Goal: Task Accomplishment & Management: Manage account settings

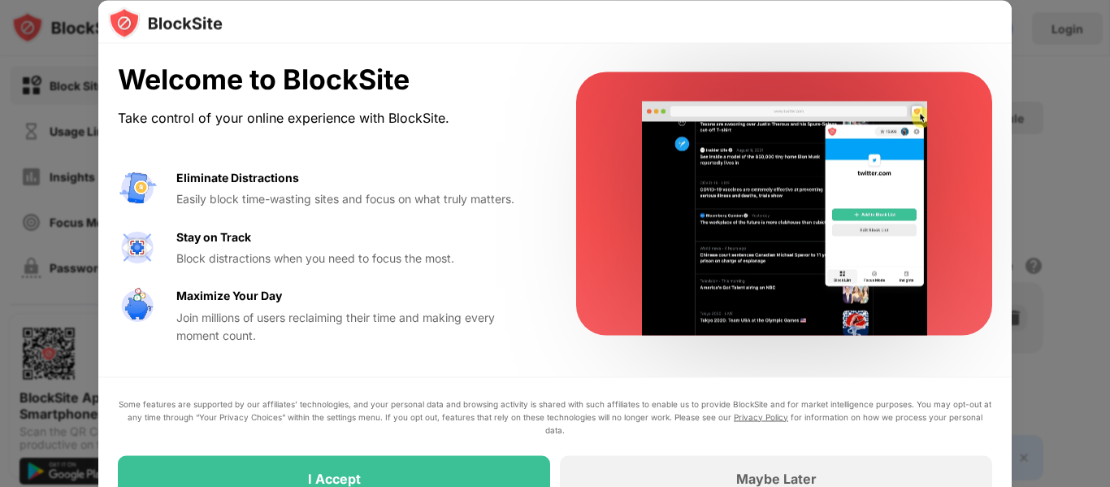
click at [416, 463] on div "I Accept" at bounding box center [334, 477] width 432 height 45
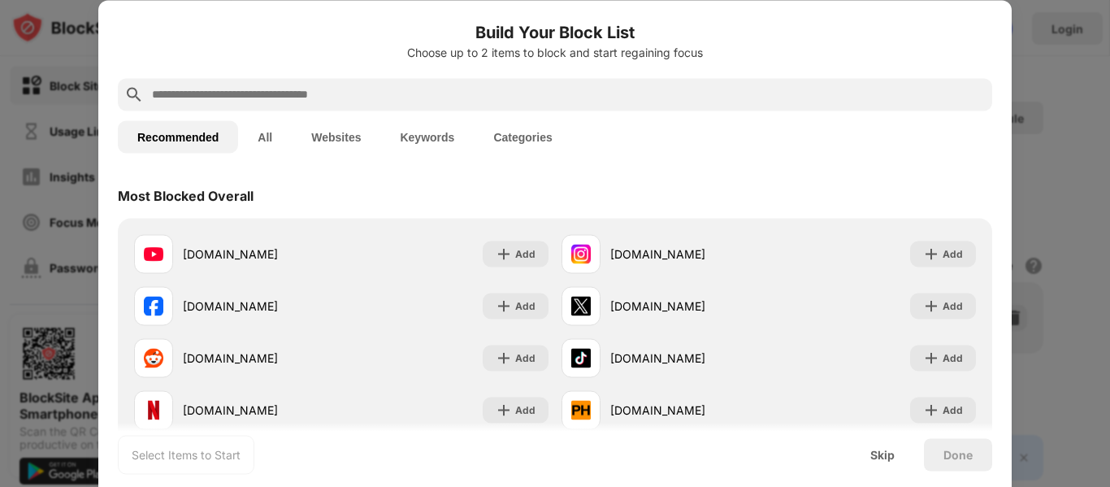
click at [317, 93] on input "text" at bounding box center [567, 93] width 835 height 19
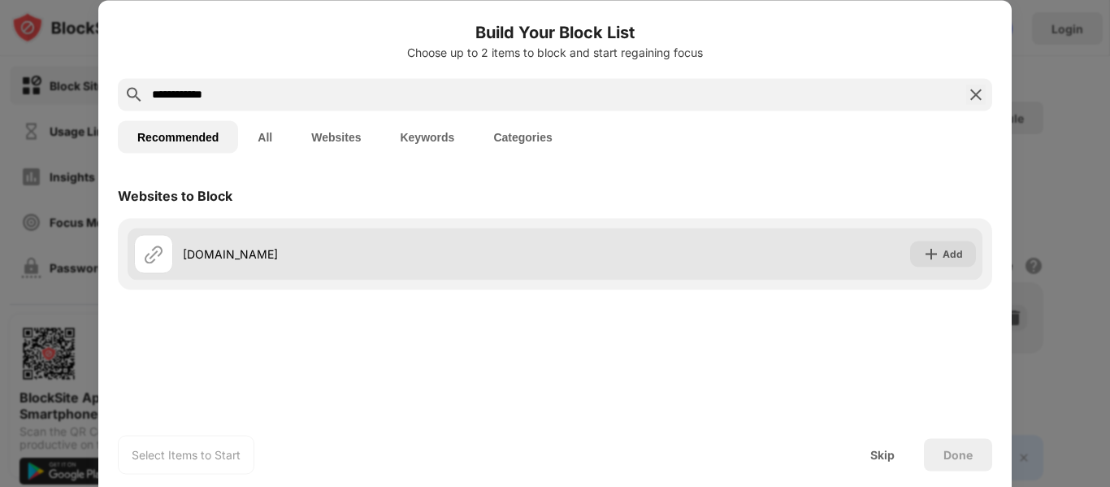
click at [271, 249] on div "readloud.net" at bounding box center [369, 253] width 372 height 17
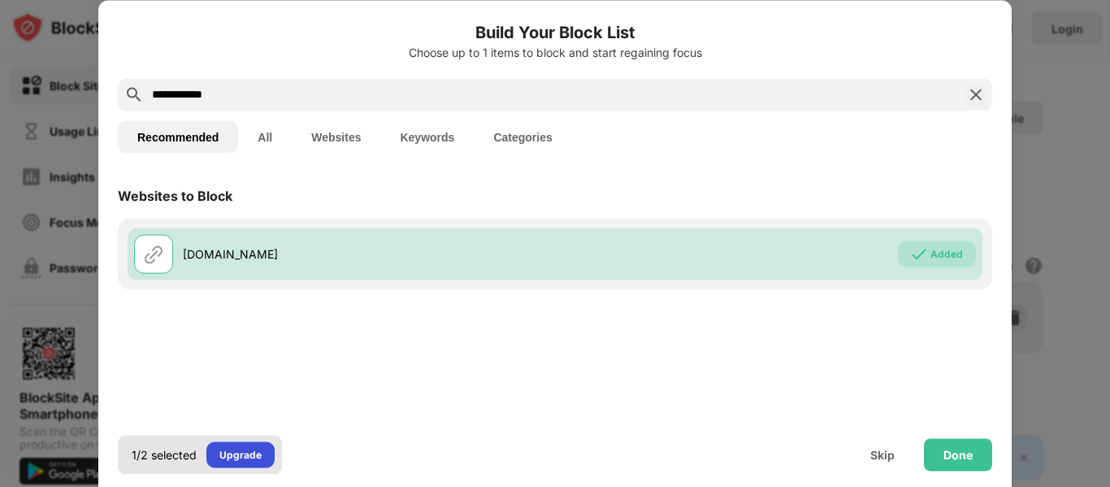
click at [266, 458] on div "Upgrade" at bounding box center [240, 454] width 68 height 26
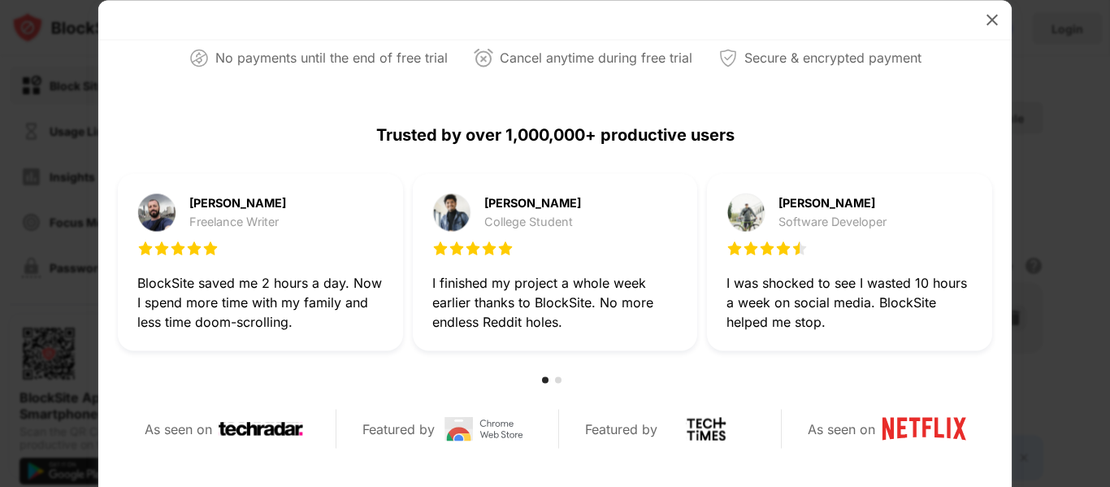
scroll to position [526, 0]
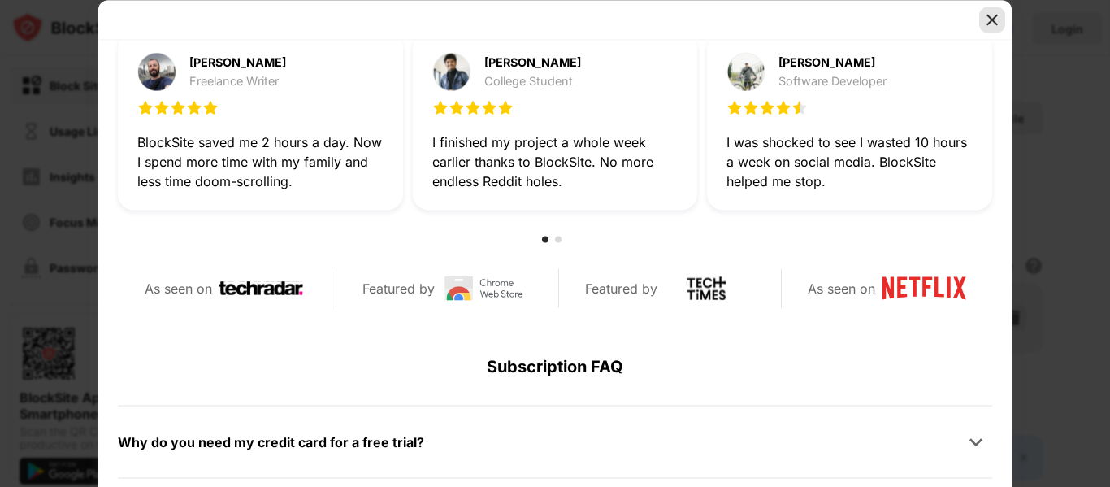
click at [985, 20] on img at bounding box center [992, 19] width 16 height 16
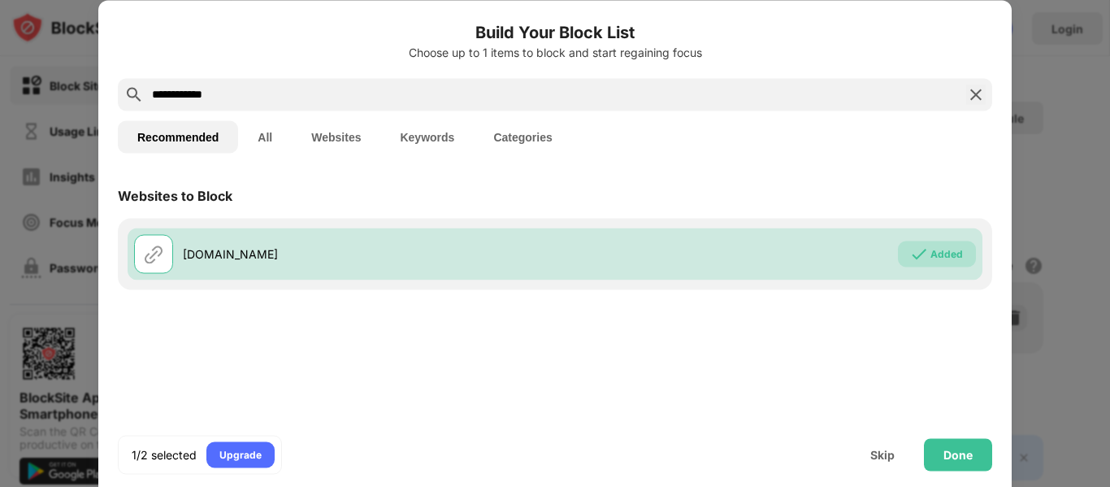
click at [338, 97] on input "**********" at bounding box center [554, 93] width 809 height 19
type input "**********"
click at [944, 448] on div "Done" at bounding box center [957, 454] width 29 height 13
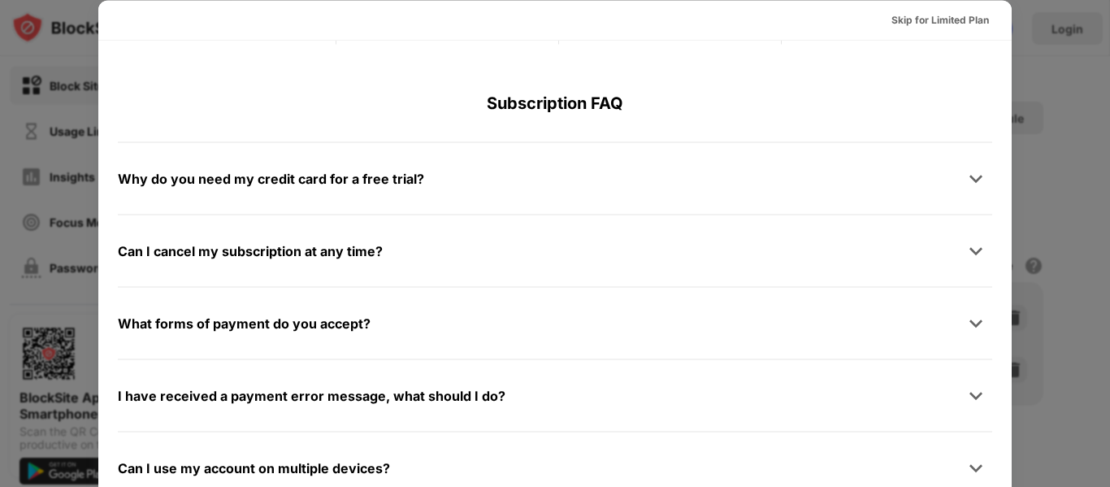
scroll to position [792, 0]
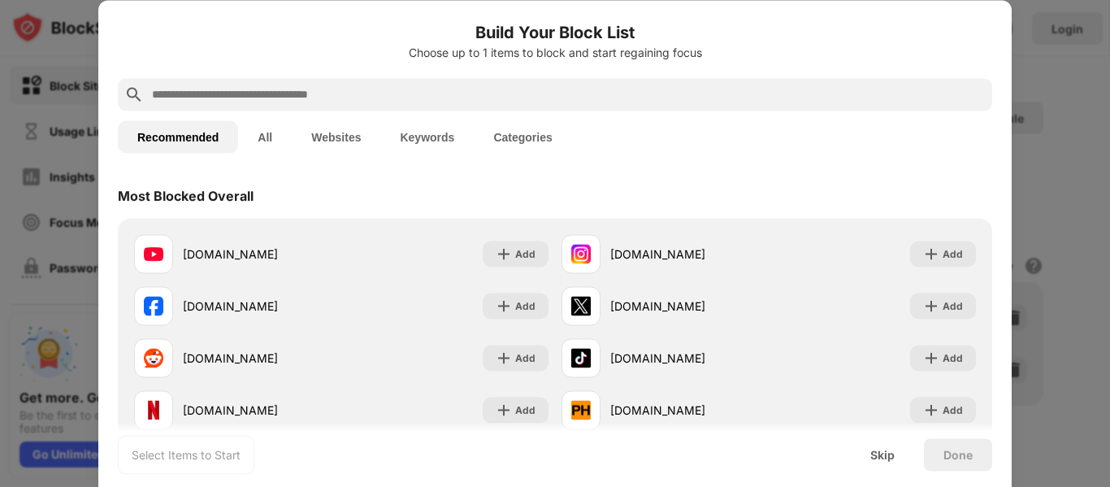
click at [353, 132] on button "Websites" at bounding box center [336, 136] width 89 height 32
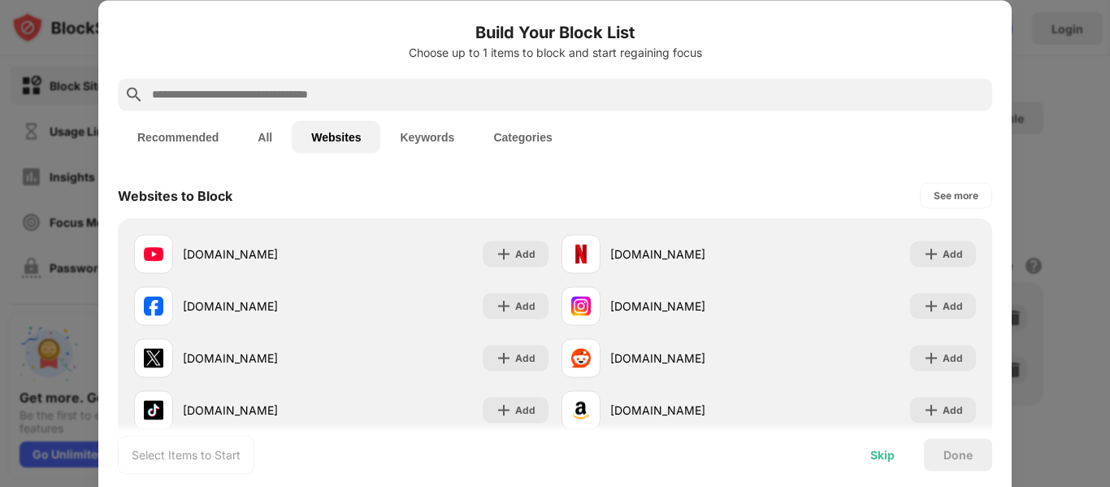
click at [886, 454] on div "Skip" at bounding box center [882, 454] width 24 height 13
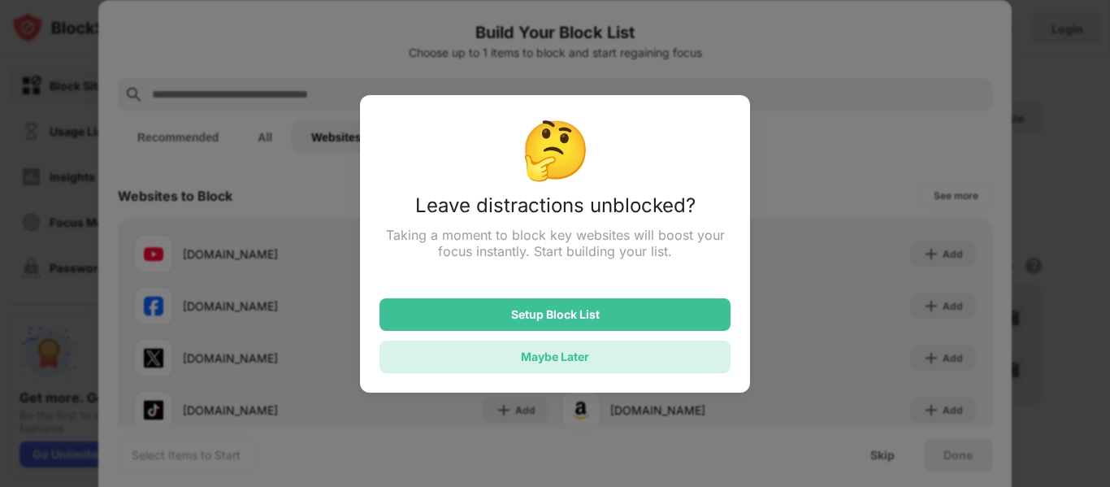
click at [606, 361] on div "Maybe Later" at bounding box center [554, 356] width 351 height 32
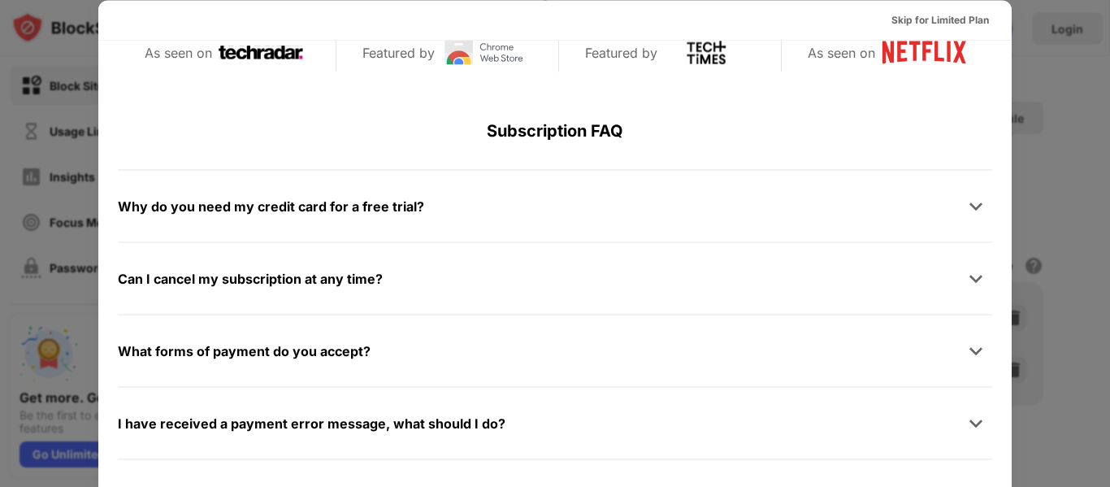
scroll to position [792, 0]
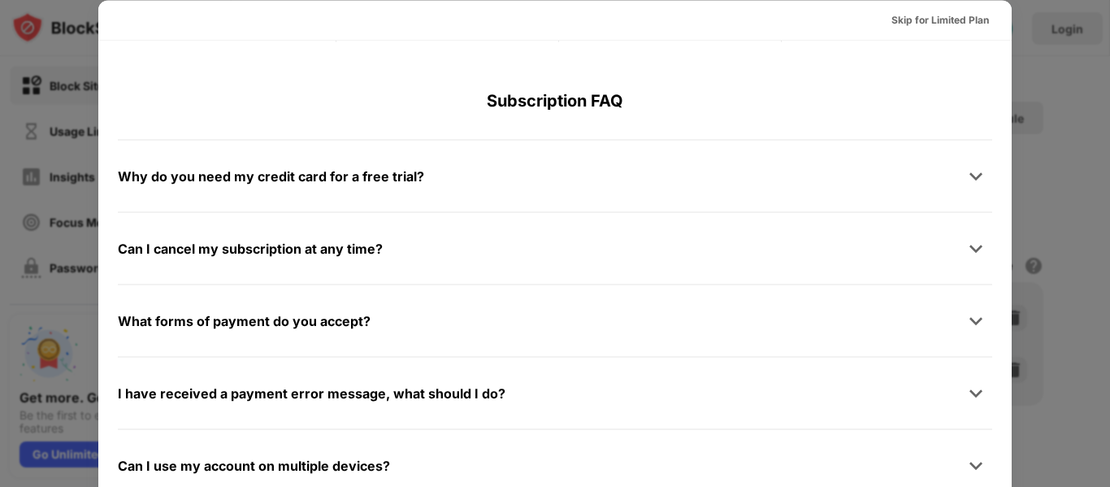
click at [1032, 153] on div at bounding box center [555, 243] width 1110 height 487
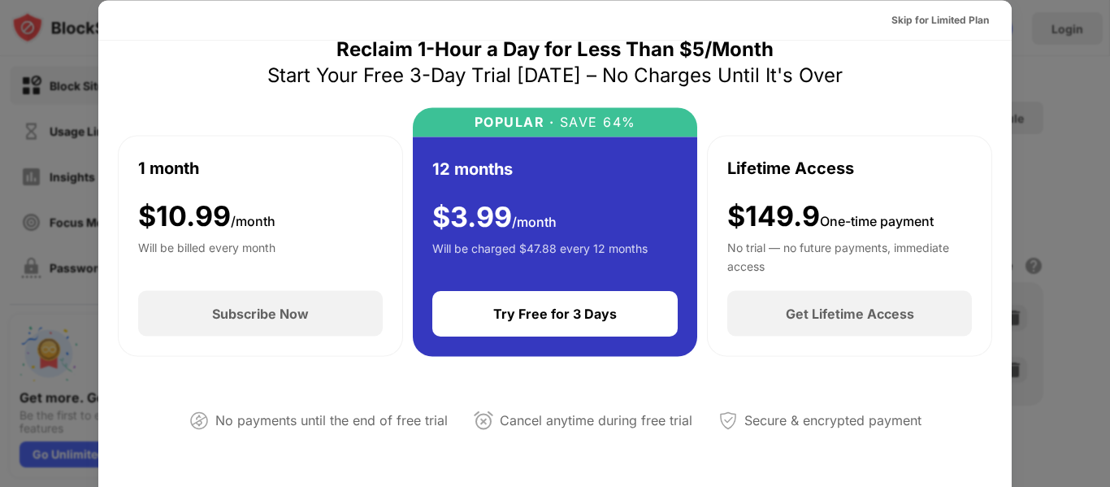
scroll to position [2, 0]
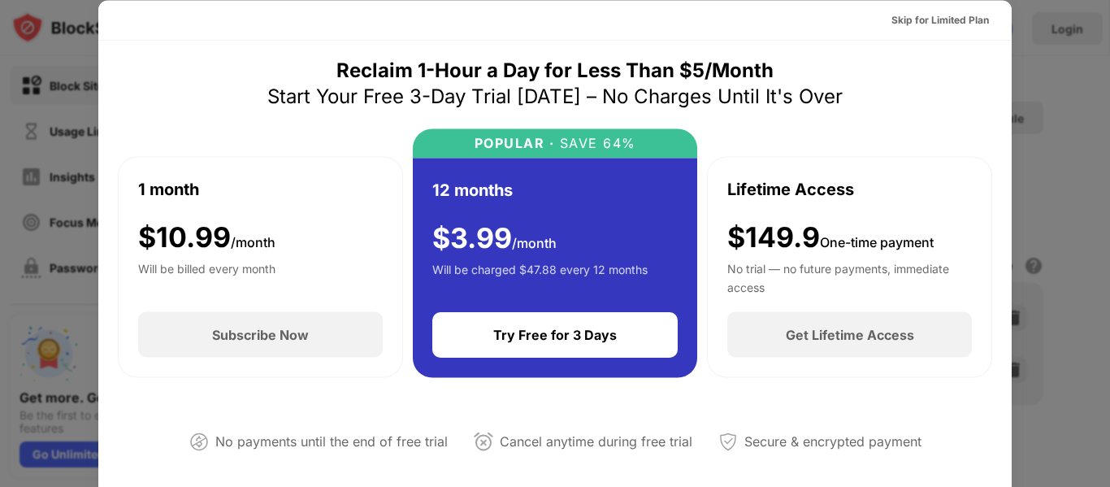
click at [1046, 27] on div at bounding box center [555, 243] width 1110 height 487
click at [0, 235] on div at bounding box center [555, 243] width 1110 height 487
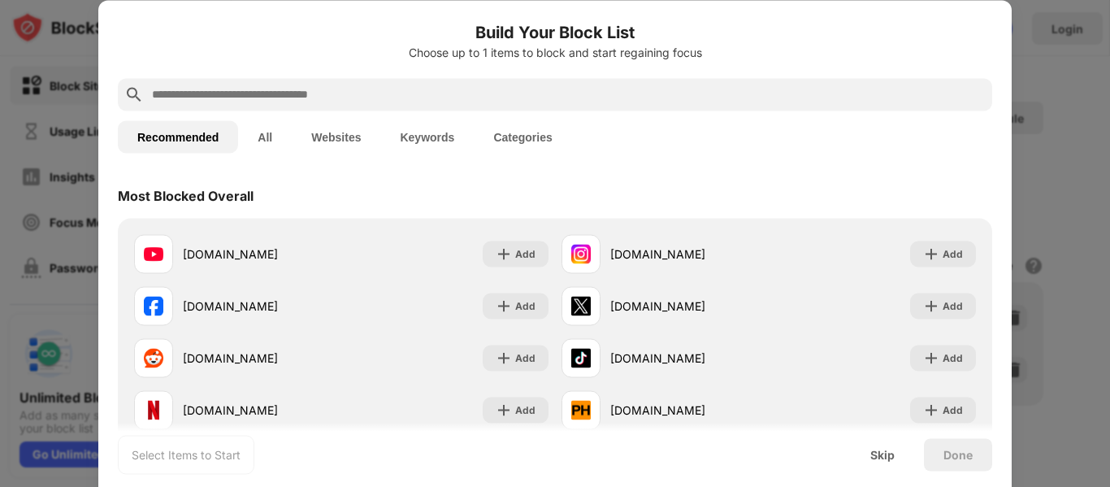
click at [1064, 59] on div at bounding box center [555, 243] width 1110 height 487
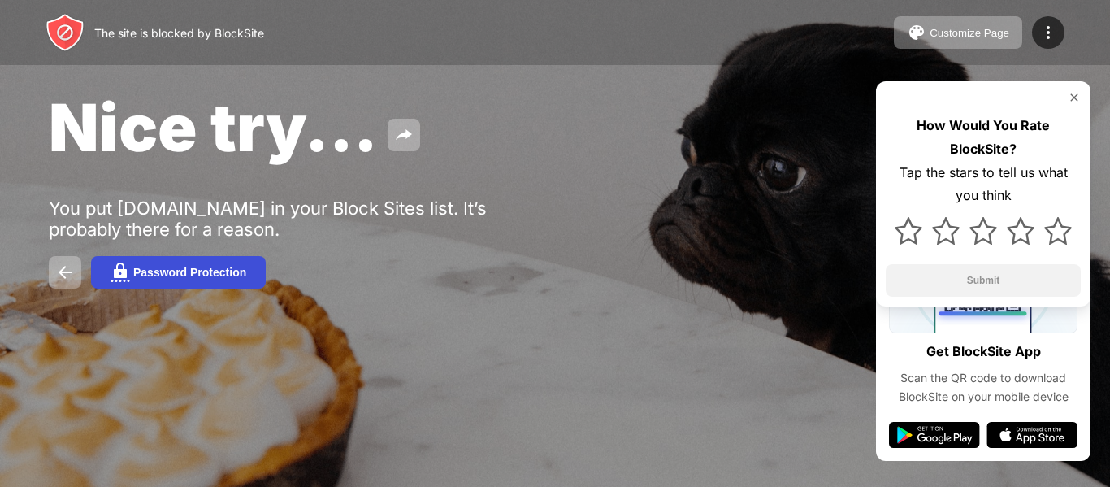
drag, startPoint x: 0, startPoint y: 0, endPoint x: 188, endPoint y: 280, distance: 337.8
click at [188, 280] on button "Password Protection" at bounding box center [178, 272] width 175 height 32
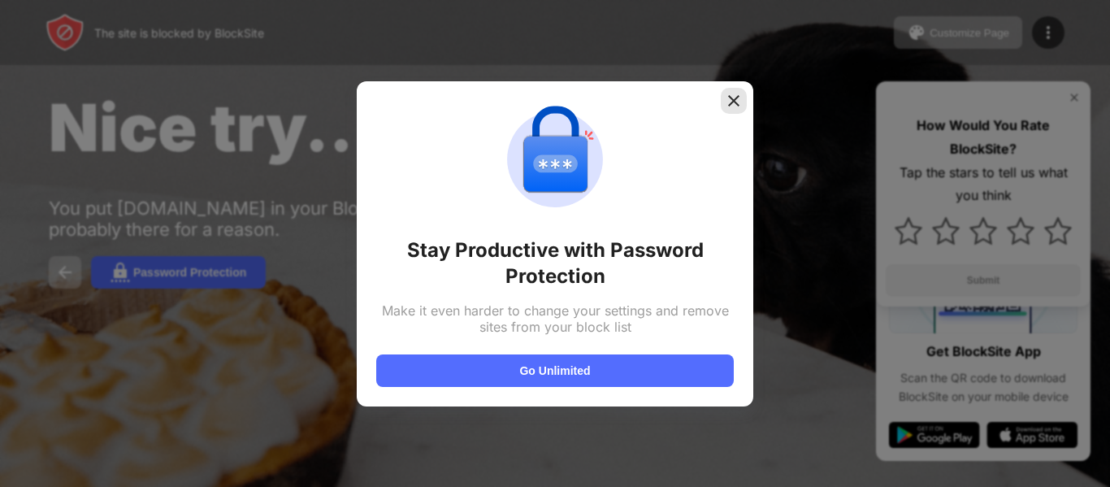
click at [732, 102] on img at bounding box center [733, 101] width 16 height 16
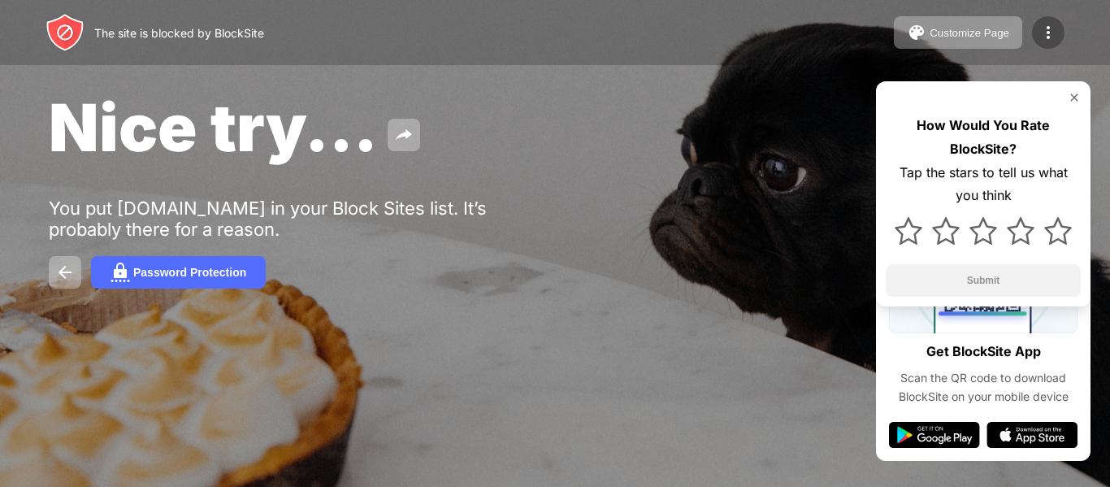
click at [1041, 33] on img at bounding box center [1047, 32] width 19 height 19
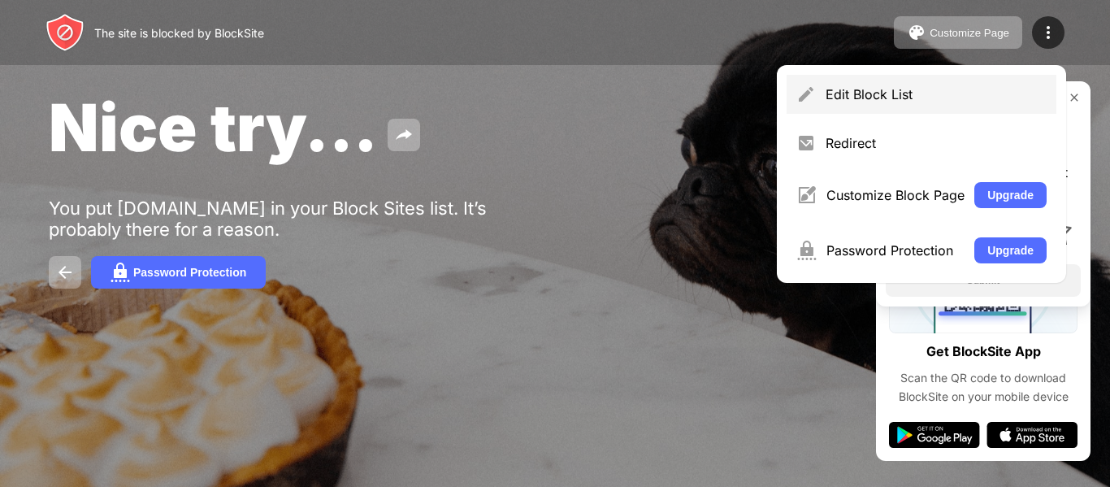
click at [886, 89] on div "Edit Block List" at bounding box center [935, 94] width 221 height 16
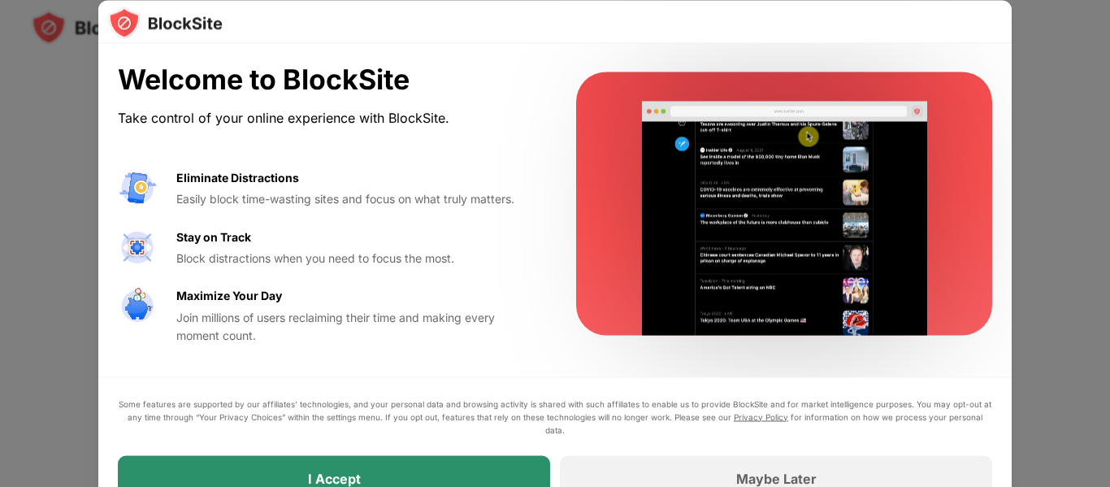
click at [431, 474] on div "I Accept" at bounding box center [334, 477] width 432 height 45
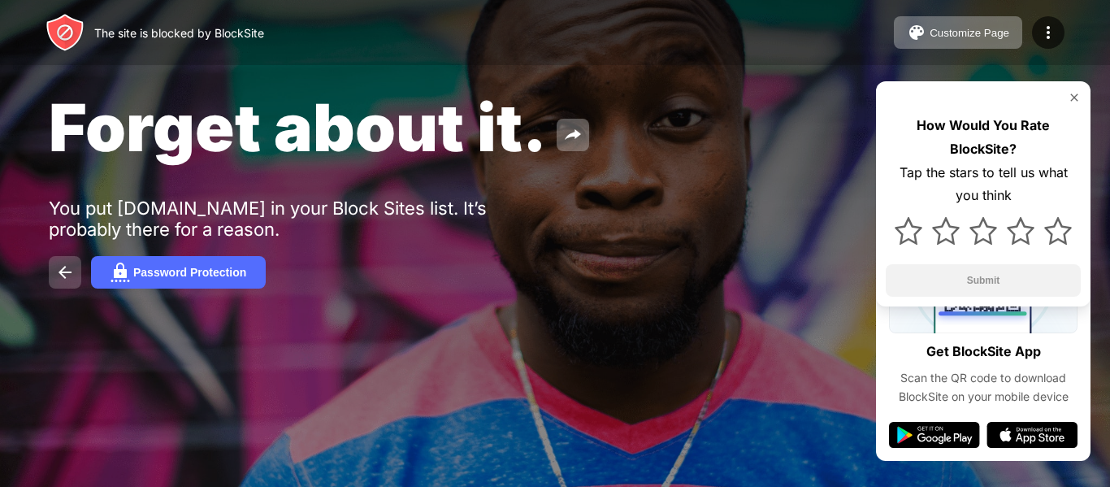
click at [62, 276] on img at bounding box center [64, 271] width 19 height 19
click at [906, 235] on img at bounding box center [908, 231] width 28 height 28
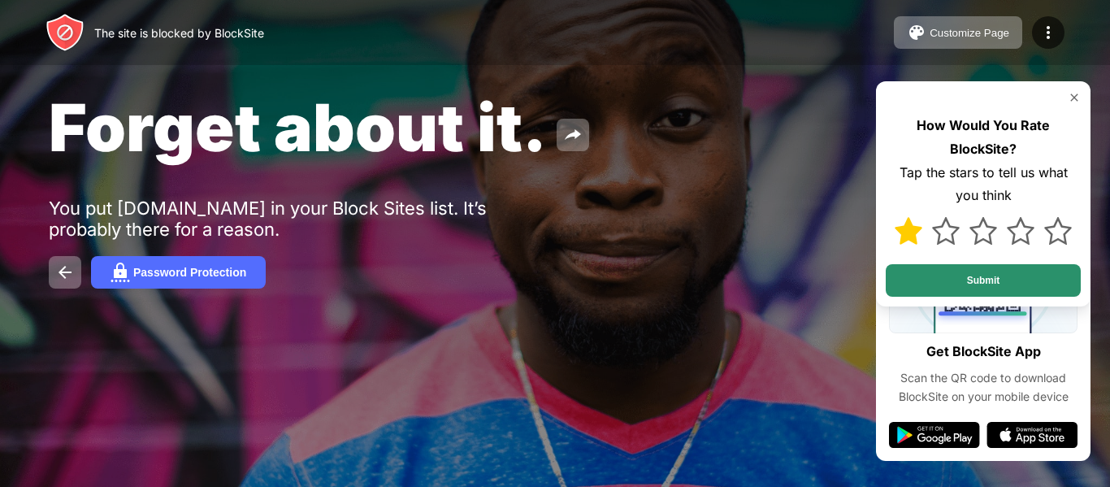
click at [927, 285] on button "Submit" at bounding box center [983, 280] width 195 height 32
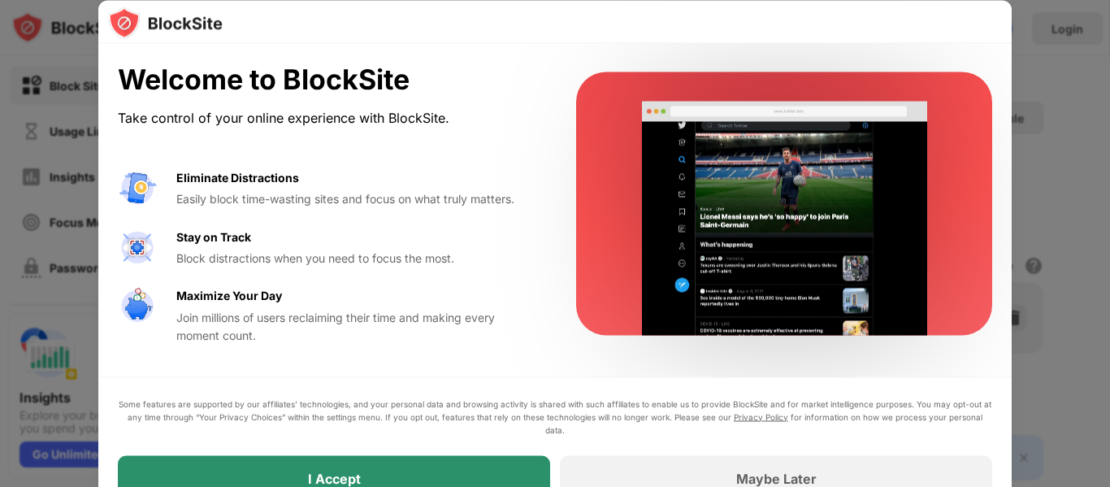
click at [397, 457] on div "I Accept" at bounding box center [334, 477] width 432 height 45
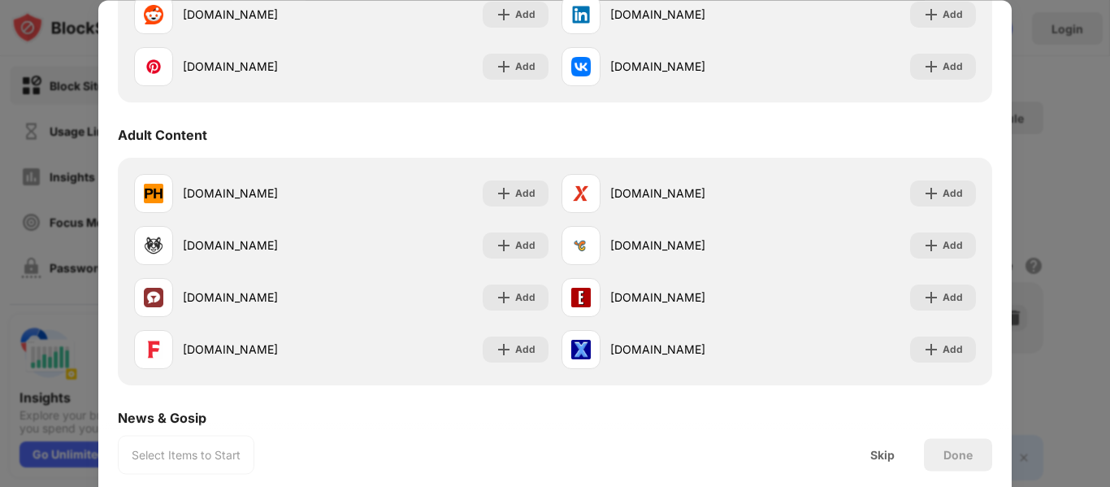
scroll to position [1096, 0]
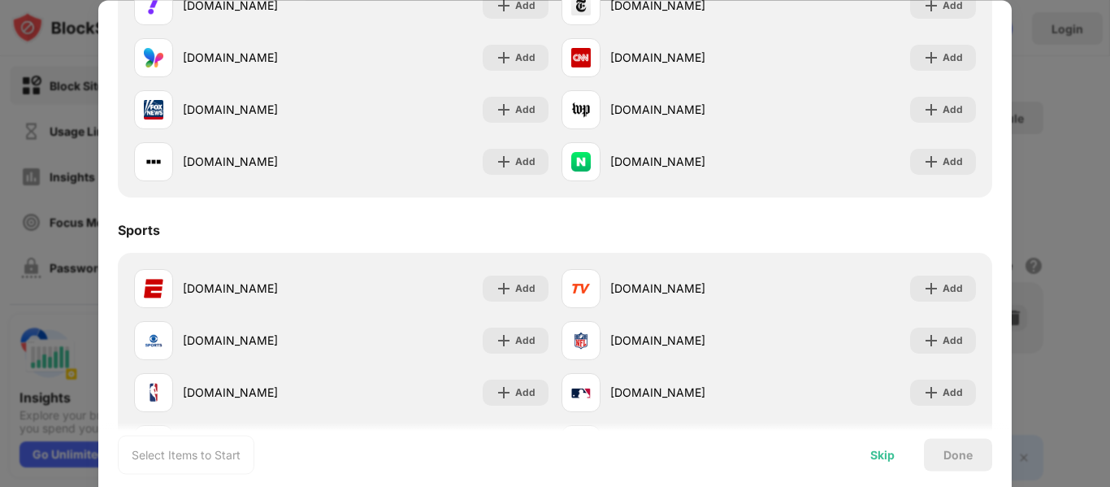
click at [868, 464] on div "Skip" at bounding box center [882, 454] width 63 height 32
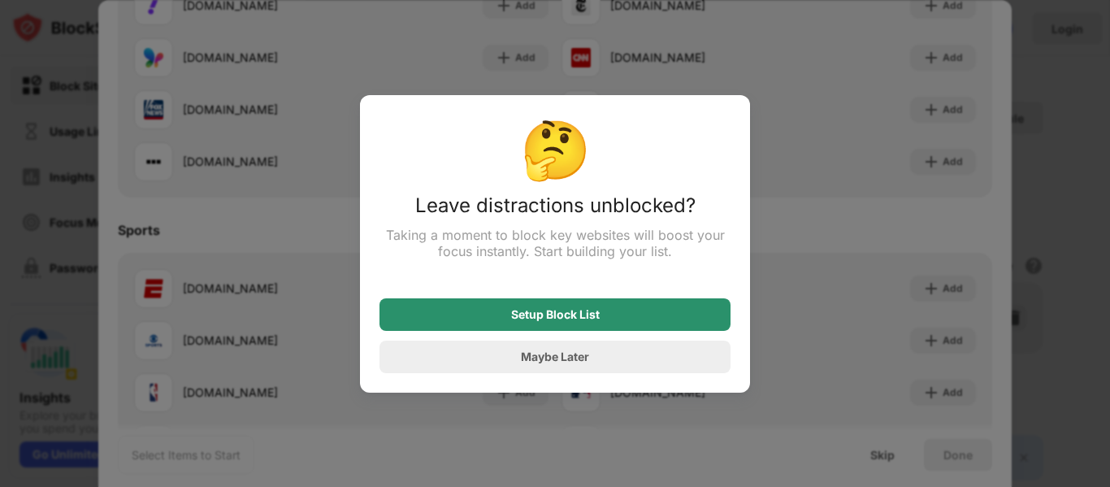
click at [633, 318] on div "Setup Block List" at bounding box center [554, 314] width 351 height 32
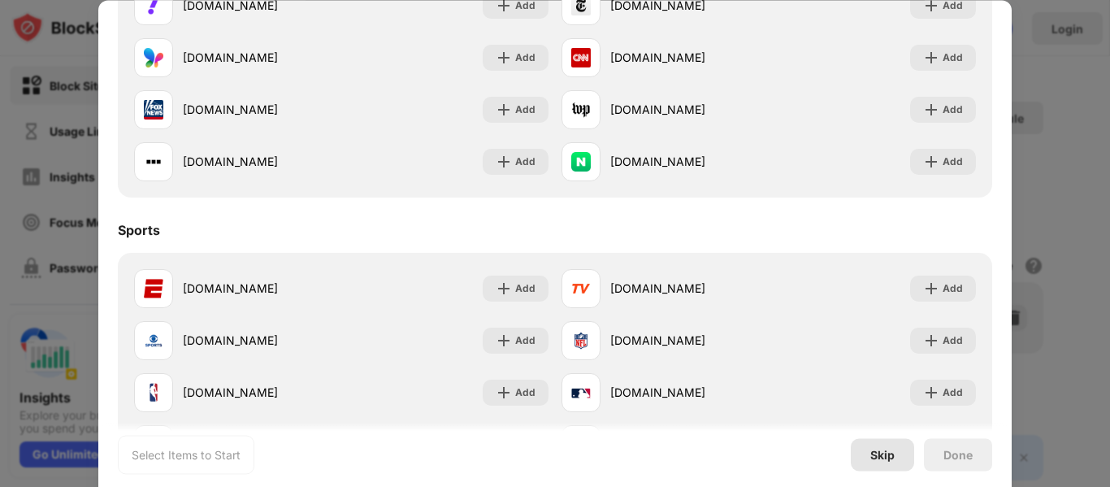
click at [891, 459] on div "Skip" at bounding box center [882, 454] width 24 height 13
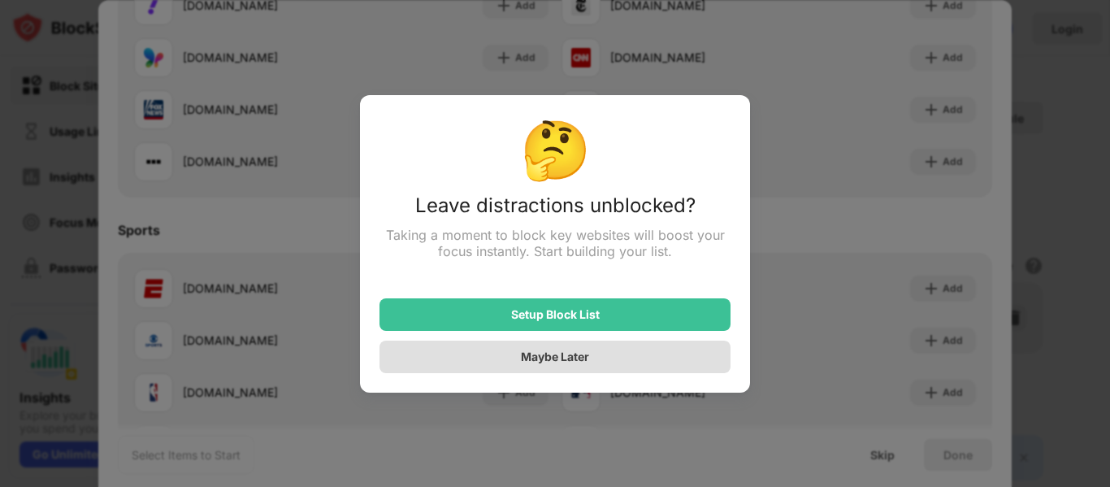
click at [505, 350] on div "Maybe Later" at bounding box center [554, 356] width 351 height 32
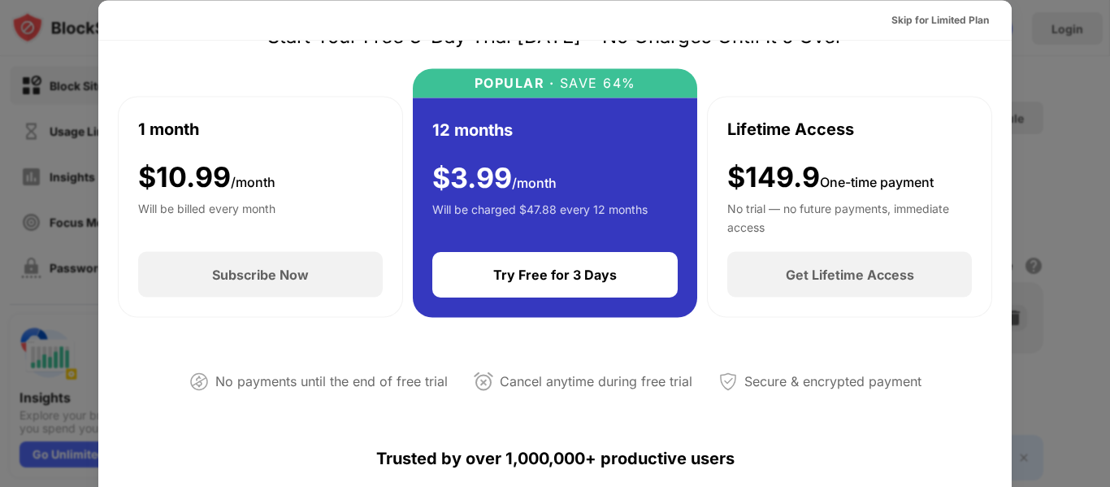
scroll to position [0, 0]
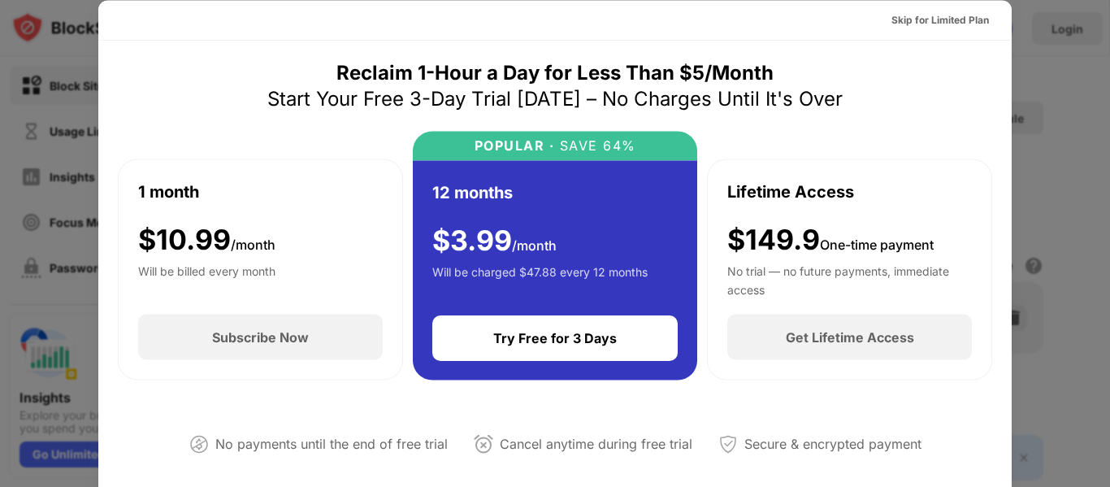
click at [0, 165] on div at bounding box center [555, 243] width 1110 height 487
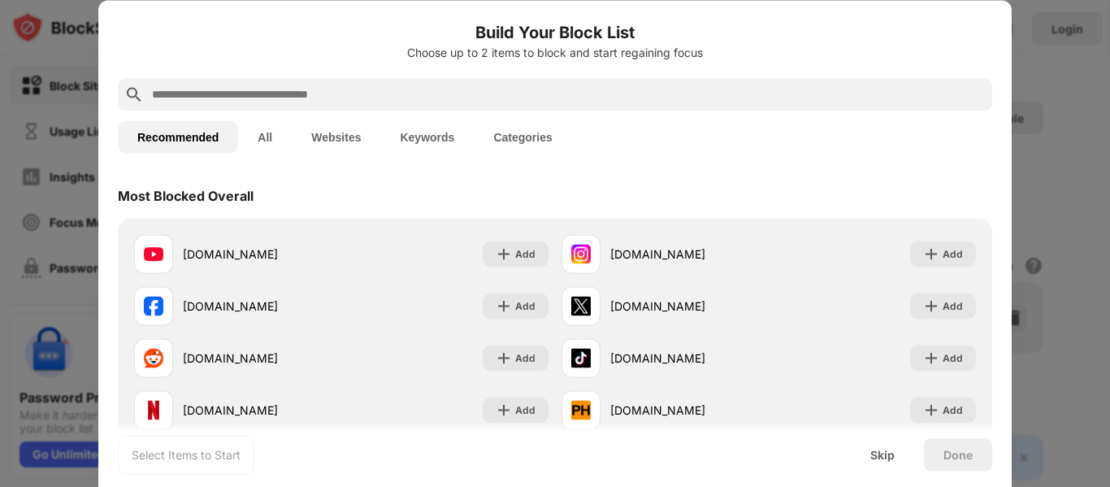
click at [325, 145] on button "Websites" at bounding box center [336, 136] width 89 height 32
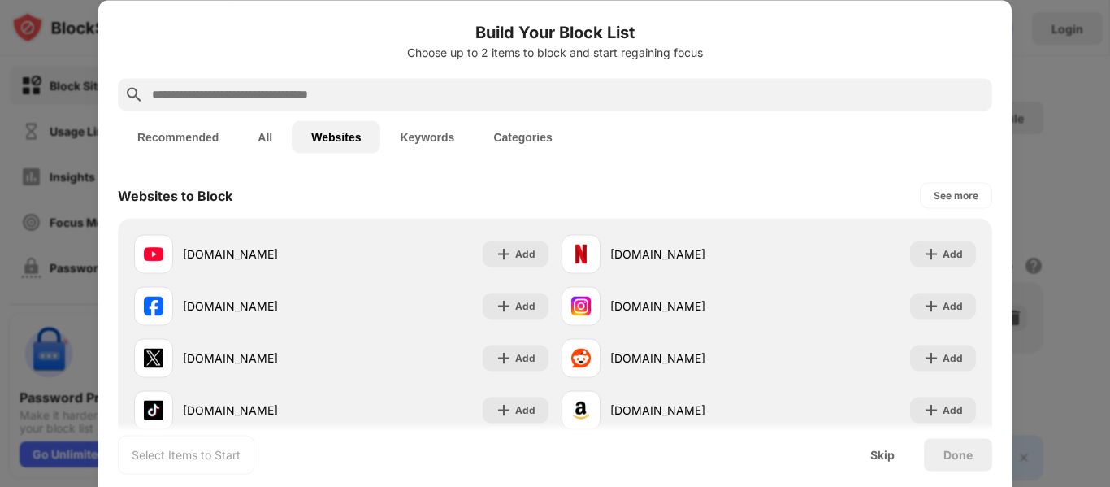
click at [256, 143] on button "All" at bounding box center [265, 136] width 54 height 32
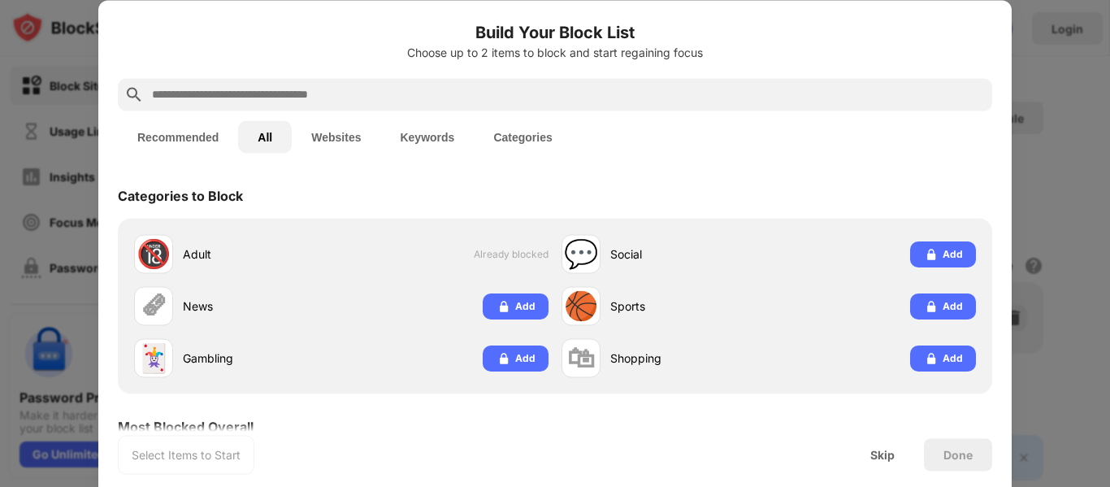
click at [440, 125] on button "Keywords" at bounding box center [426, 136] width 93 height 32
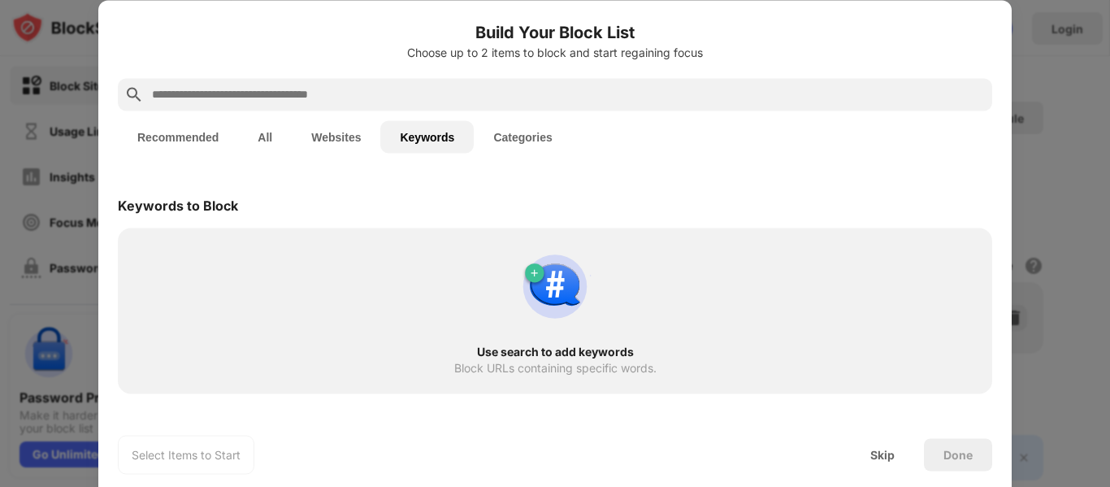
click at [505, 133] on button "Categories" at bounding box center [522, 136] width 97 height 32
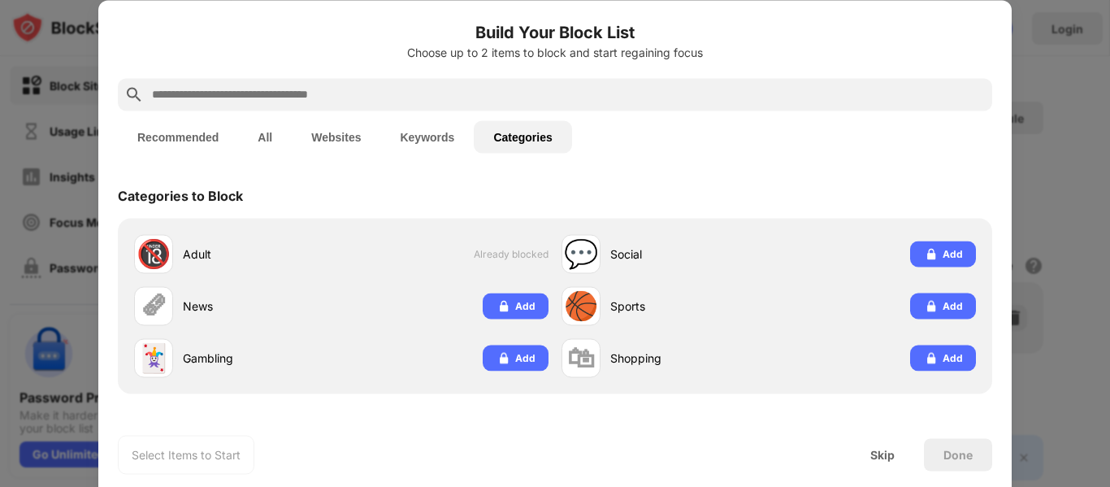
click at [443, 127] on button "Keywords" at bounding box center [426, 136] width 93 height 32
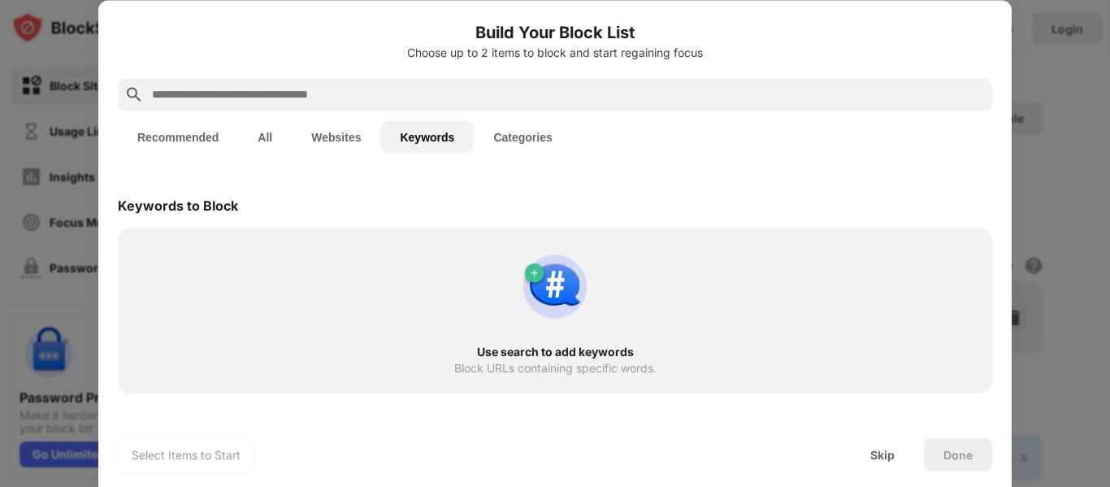
click at [344, 91] on input "text" at bounding box center [567, 93] width 835 height 19
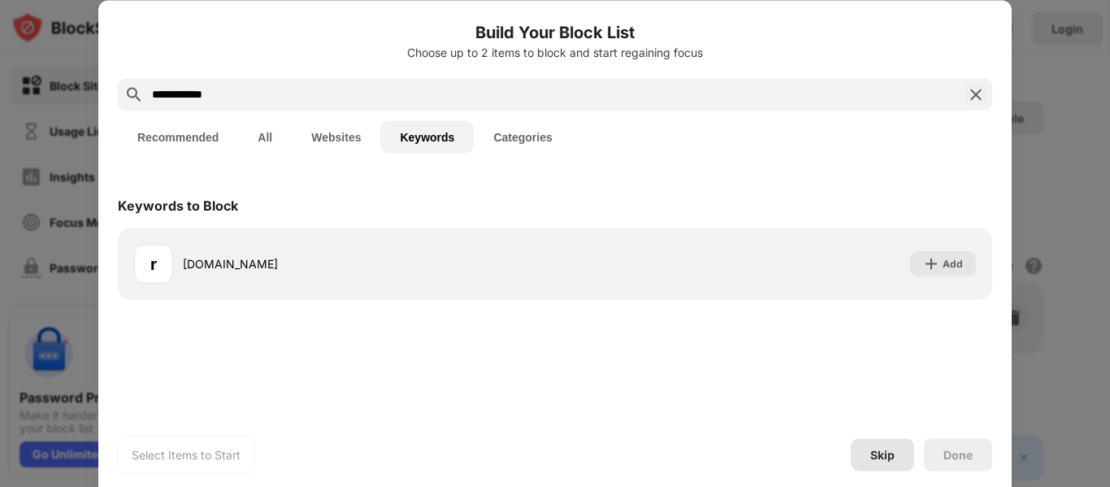
type input "**********"
click at [885, 459] on div "Skip" at bounding box center [882, 454] width 24 height 13
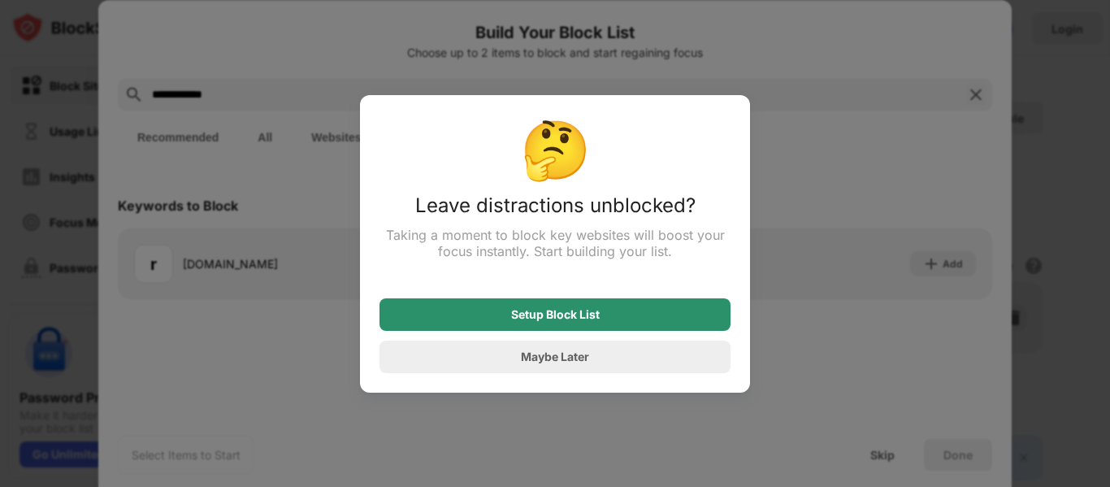
click at [600, 314] on div "Setup Block List" at bounding box center [554, 314] width 351 height 32
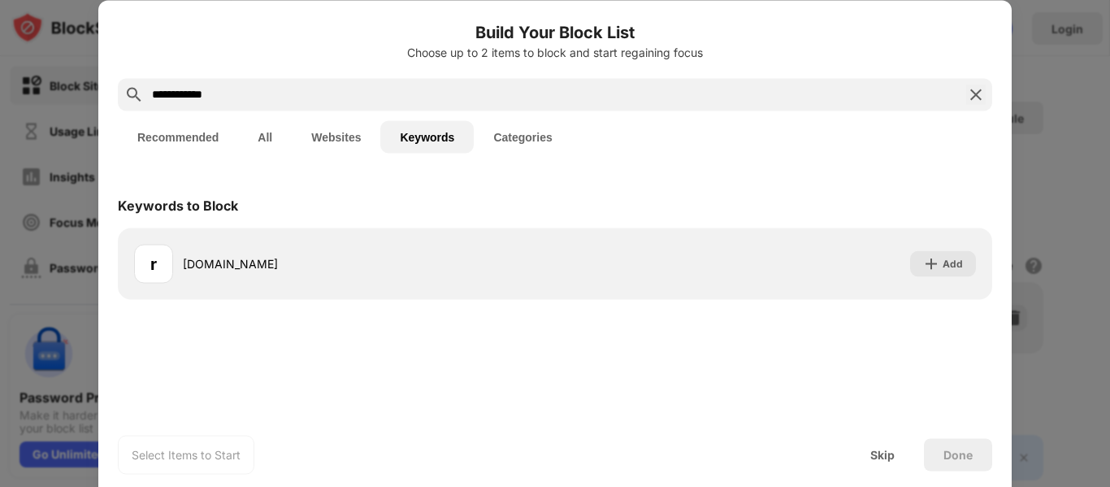
click at [977, 99] on img at bounding box center [975, 93] width 19 height 19
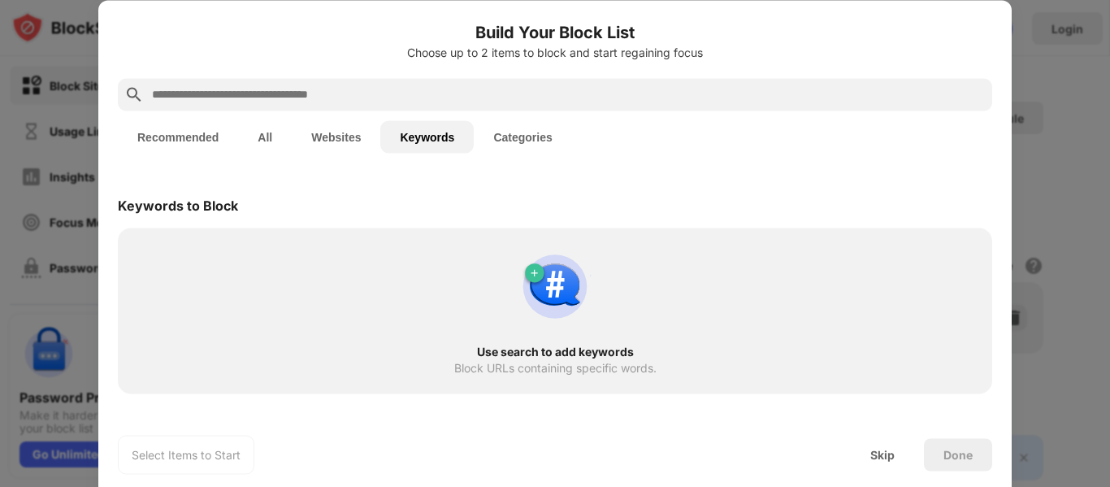
click at [249, 135] on button "All" at bounding box center [265, 136] width 54 height 32
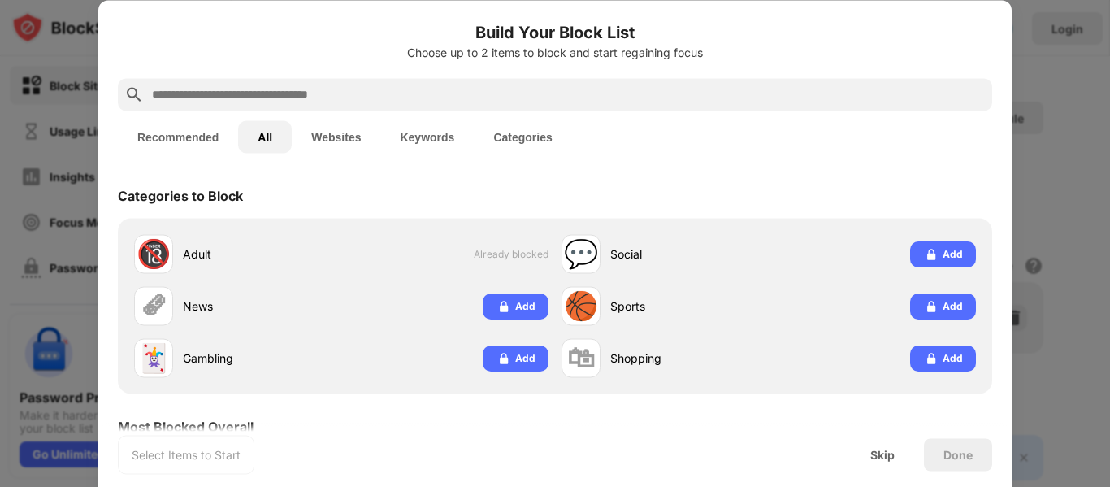
click at [194, 135] on button "Recommended" at bounding box center [178, 136] width 120 height 32
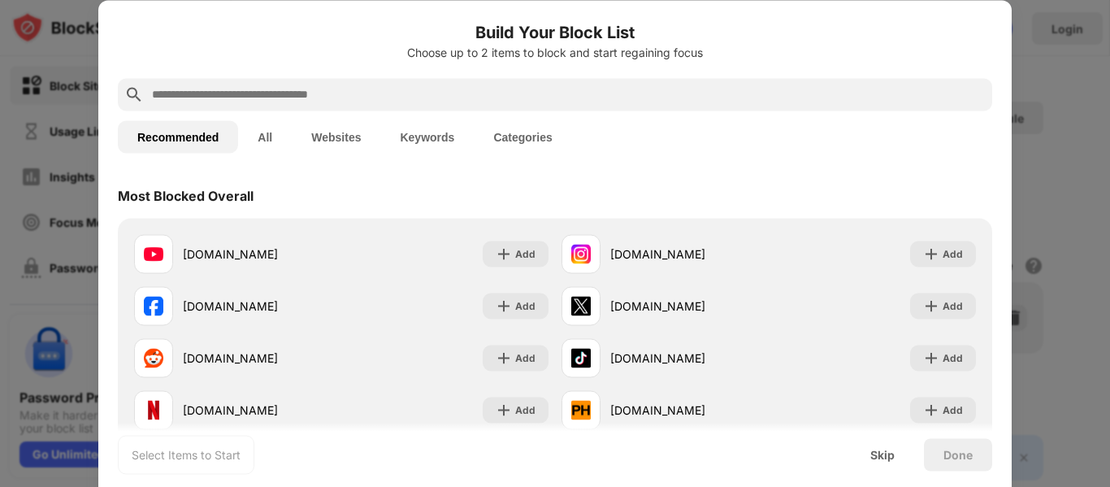
click at [59, 87] on div at bounding box center [555, 243] width 1110 height 487
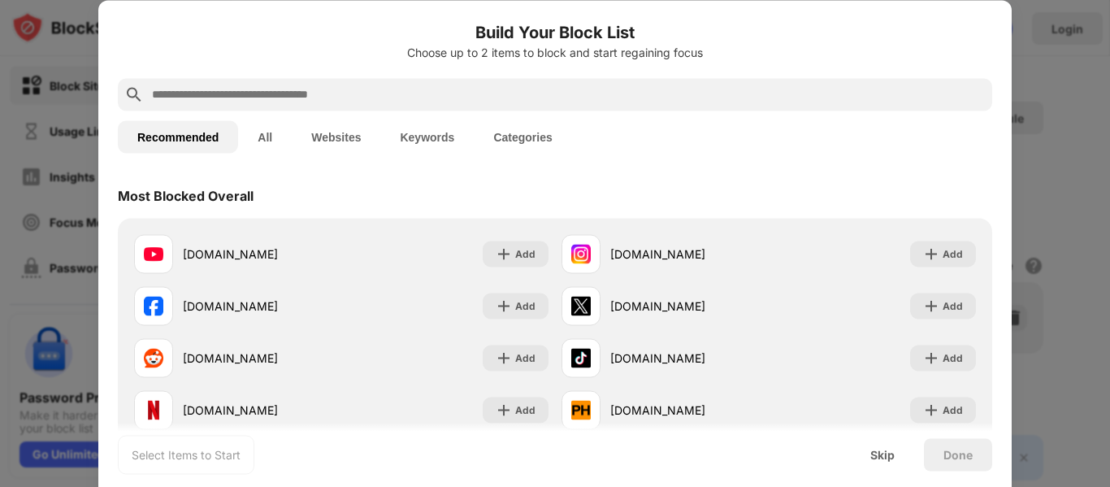
click at [209, 94] on input "text" at bounding box center [567, 93] width 835 height 19
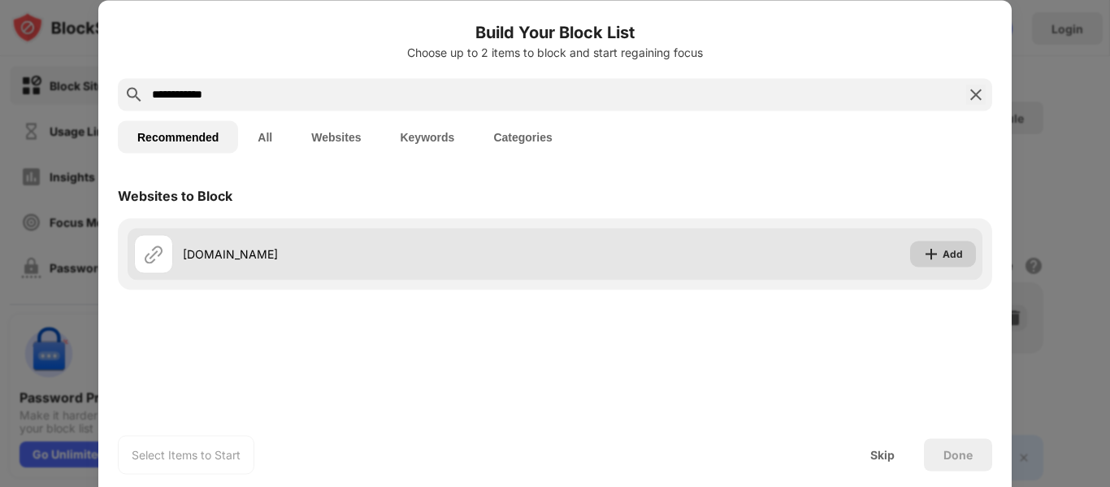
type input "**********"
click at [937, 254] on img at bounding box center [931, 253] width 16 height 16
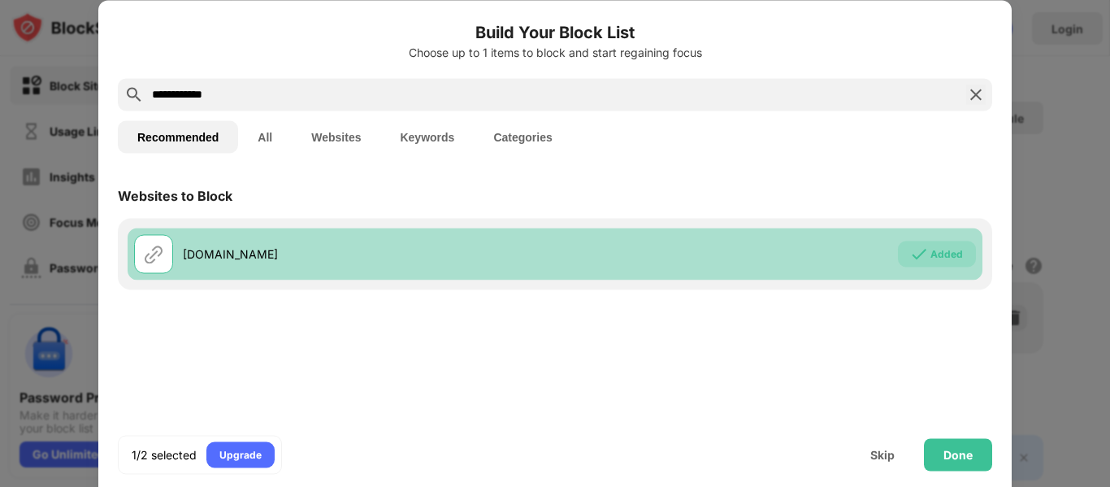
click at [934, 255] on div "Added" at bounding box center [946, 253] width 32 height 16
